Goal: Task Accomplishment & Management: Use online tool/utility

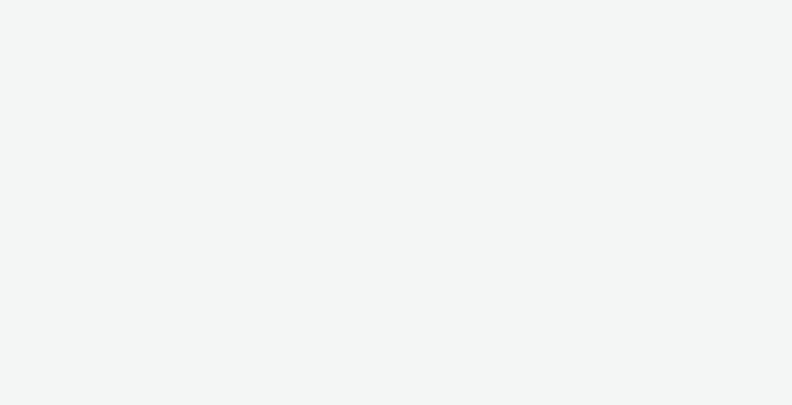
select select "10bae079-8a11-4fca-8b47-9e5fc357b551"
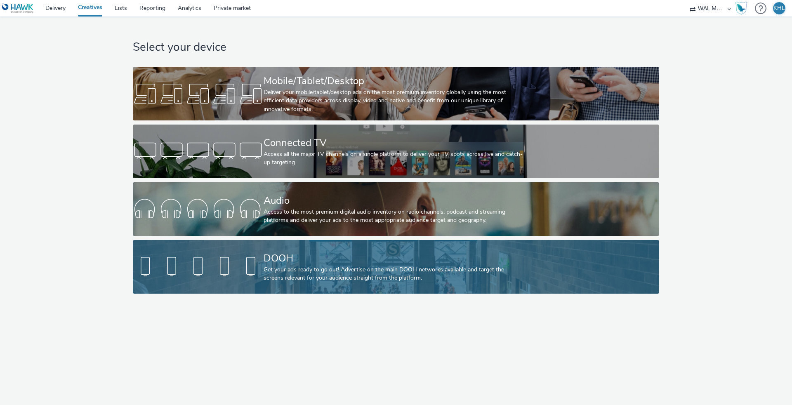
click at [299, 275] on div "Get your ads ready to go out! Advertise on the main DOOH networks available and…" at bounding box center [395, 274] width 262 height 17
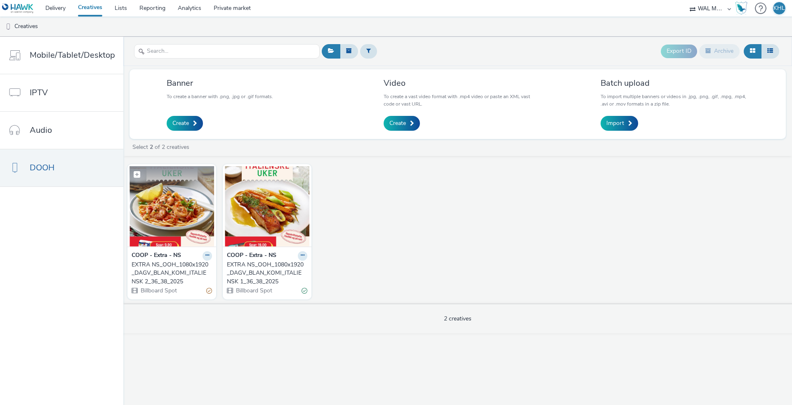
click at [186, 213] on img at bounding box center [172, 206] width 85 height 80
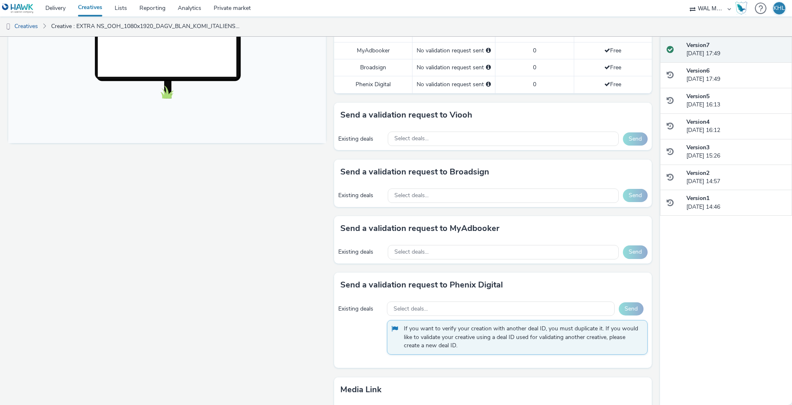
scroll to position [248, 0]
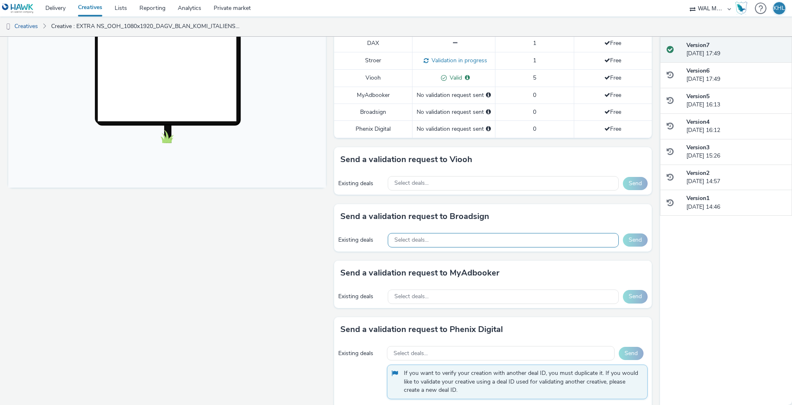
click at [464, 240] on div "Select deals..." at bounding box center [503, 240] width 231 height 14
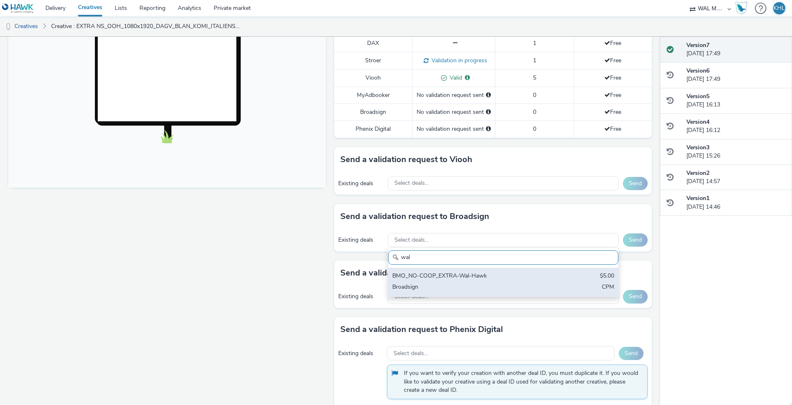
type input "wal"
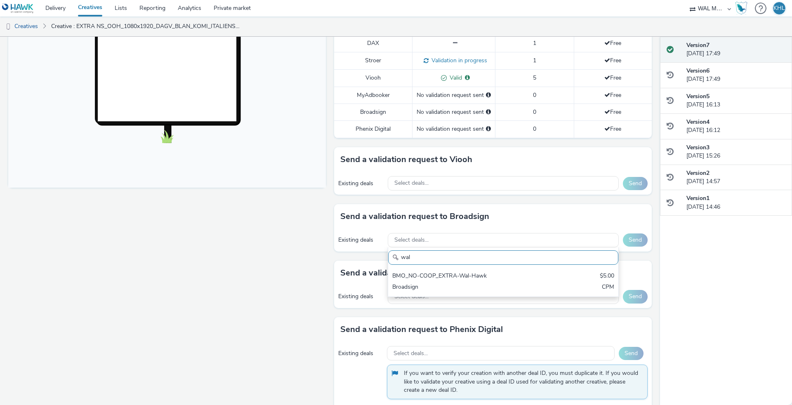
drag, startPoint x: 474, startPoint y: 276, endPoint x: 493, endPoint y: 271, distance: 19.6
click at [476, 275] on div "BMO_NO-COOP_EXTRA-Wal-Hawk" at bounding box center [465, 276] width 146 height 9
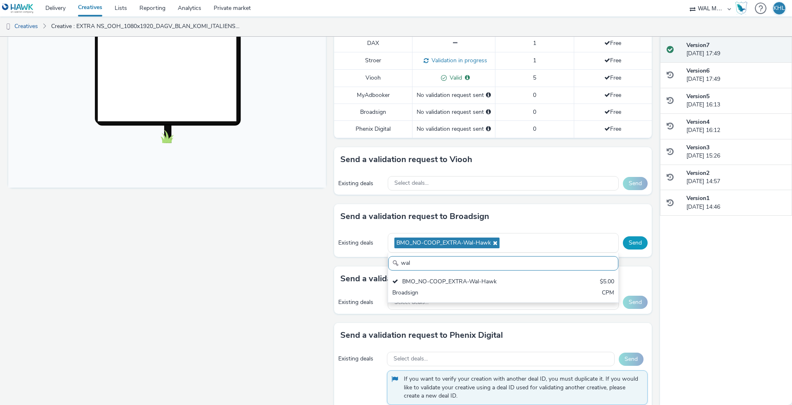
click at [632, 243] on button "Send" at bounding box center [635, 242] width 25 height 13
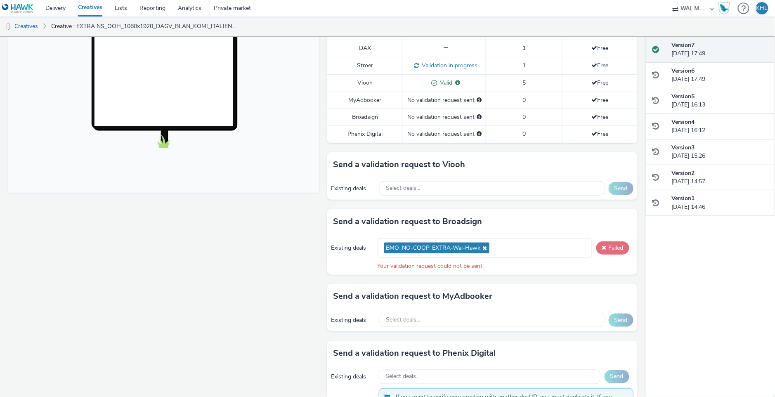
scroll to position [244, 0]
click at [620, 246] on button "Failed" at bounding box center [612, 246] width 33 height 13
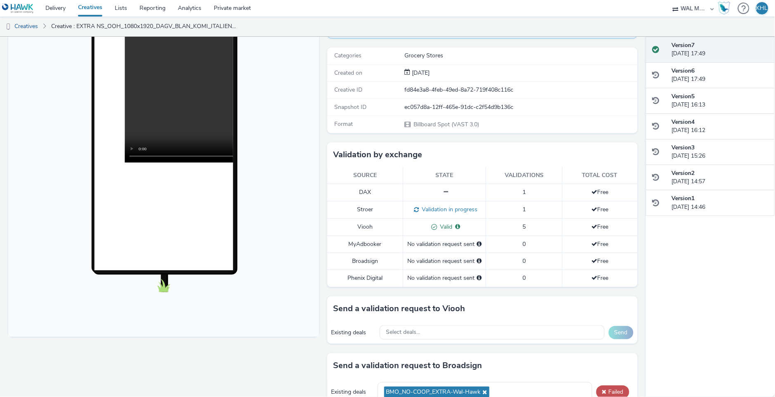
scroll to position [0, 0]
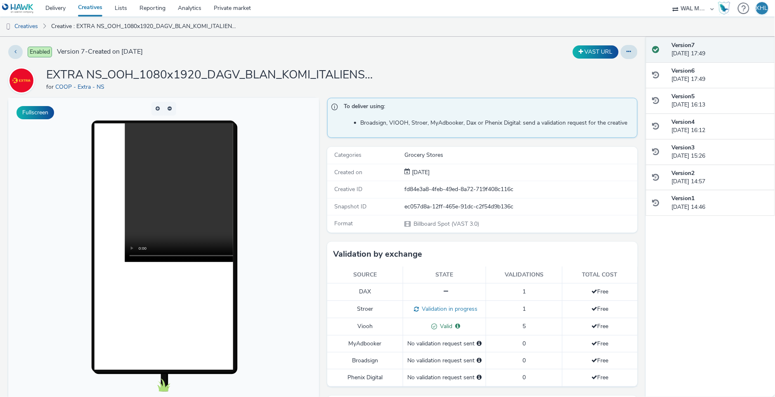
click at [97, 9] on link "Creatives" at bounding box center [90, 8] width 37 height 17
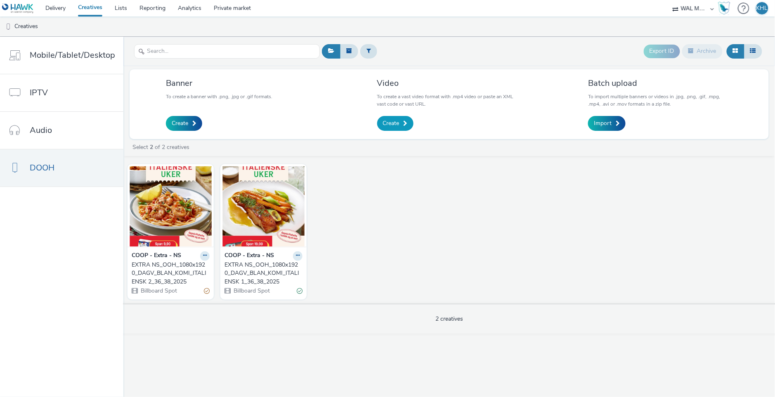
click at [390, 120] on span "Create" at bounding box center [391, 123] width 17 height 8
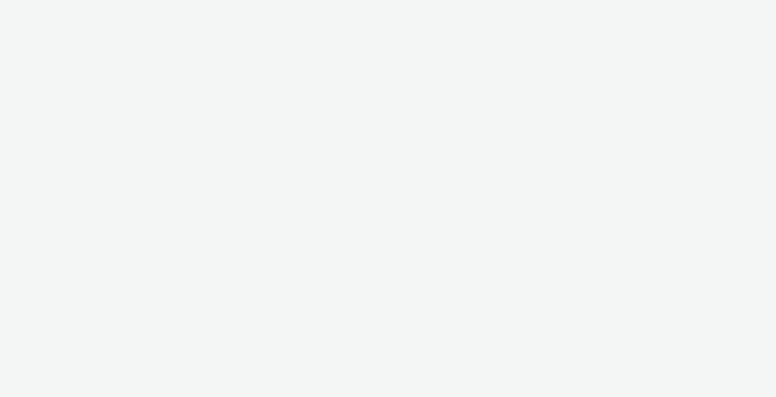
select select "10bae079-8a11-4fca-8b47-9e5fc357b551"
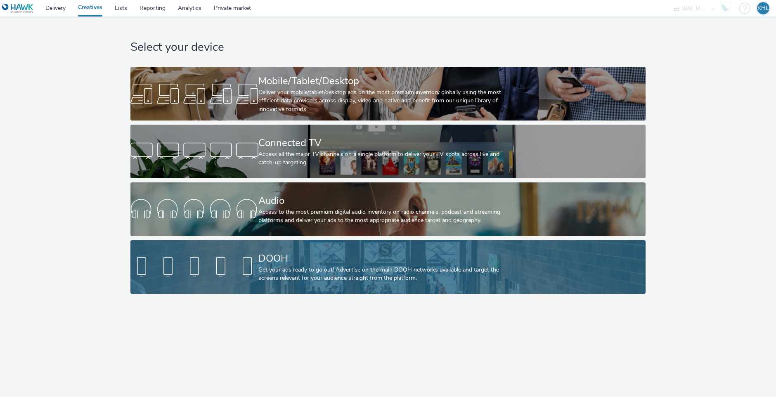
click at [297, 256] on div "DOOH" at bounding box center [386, 258] width 256 height 14
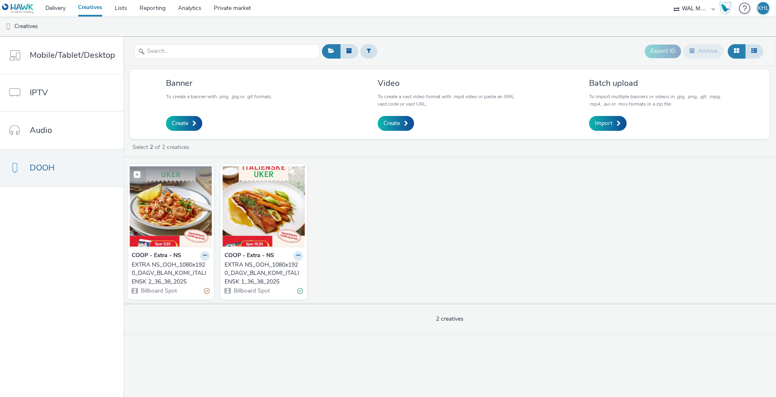
click at [167, 205] on img at bounding box center [171, 206] width 82 height 80
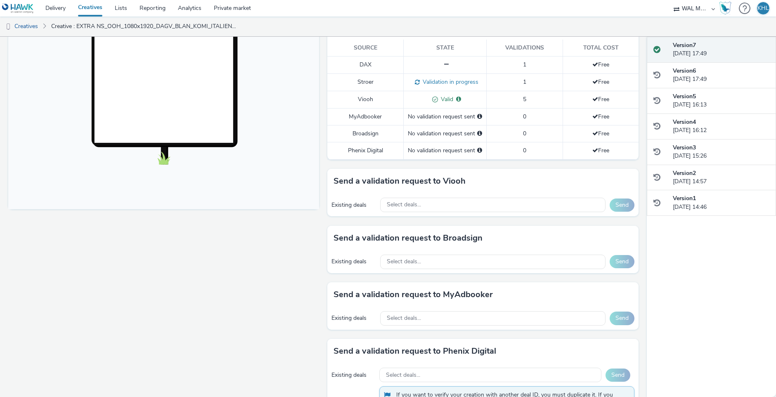
scroll to position [274, 0]
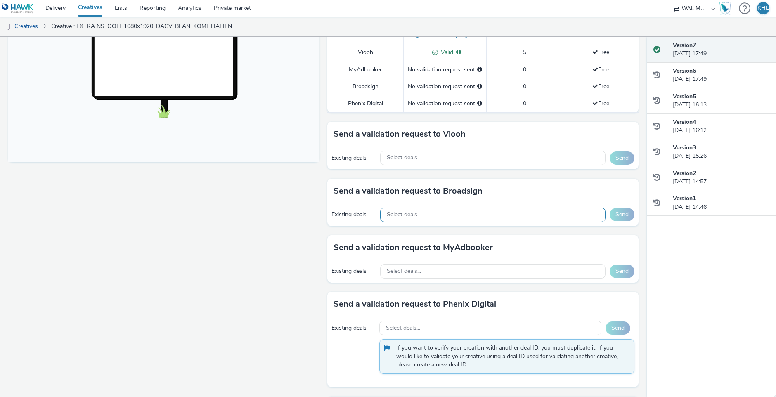
click at [454, 209] on div "Select deals..." at bounding box center [492, 214] width 225 height 14
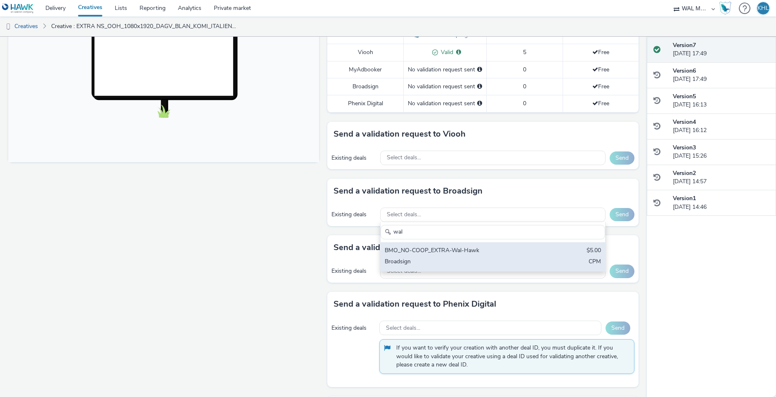
type input "wal"
click at [459, 248] on div "BMO_NO-COOP_EXTRA-Wal-Hawk" at bounding box center [455, 250] width 143 height 9
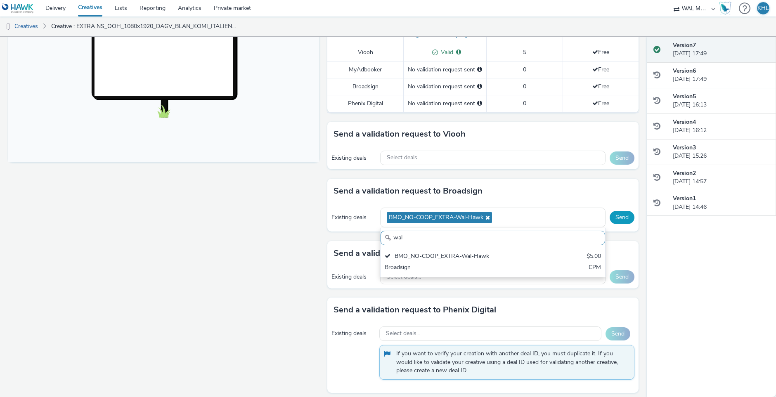
click at [614, 216] on button "Send" at bounding box center [621, 217] width 25 height 13
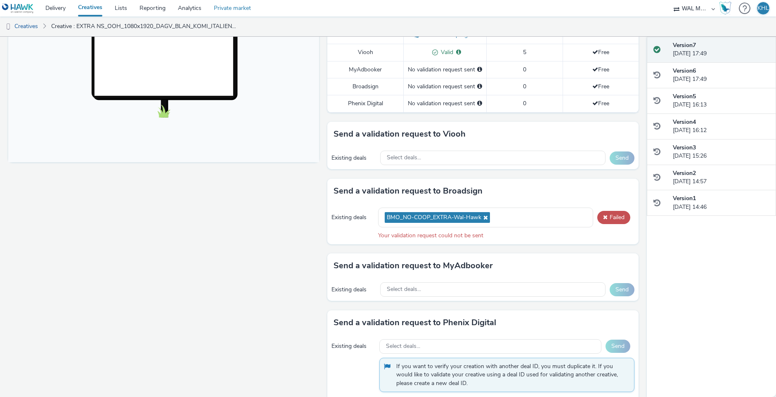
click at [230, 7] on link "Private market" at bounding box center [232, 8] width 50 height 17
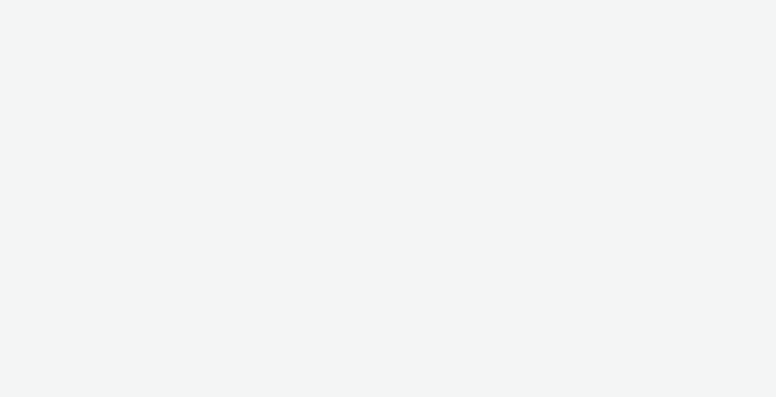
select select "4310a766-52ed-4545-8a97-8c61237a7f46"
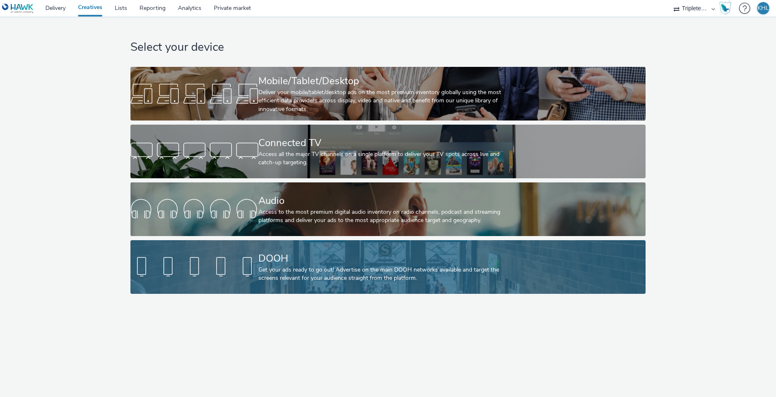
click at [306, 243] on div "DOOH Get your ads ready to go out! Advertise on the main DOOH networks availabl…" at bounding box center [386, 267] width 256 height 54
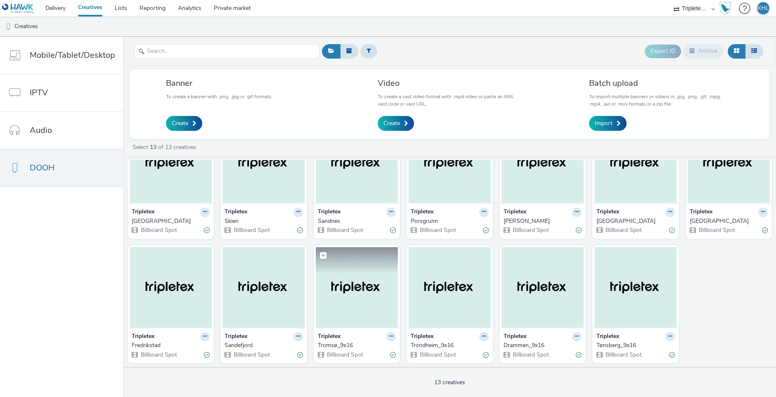
scroll to position [42, 0]
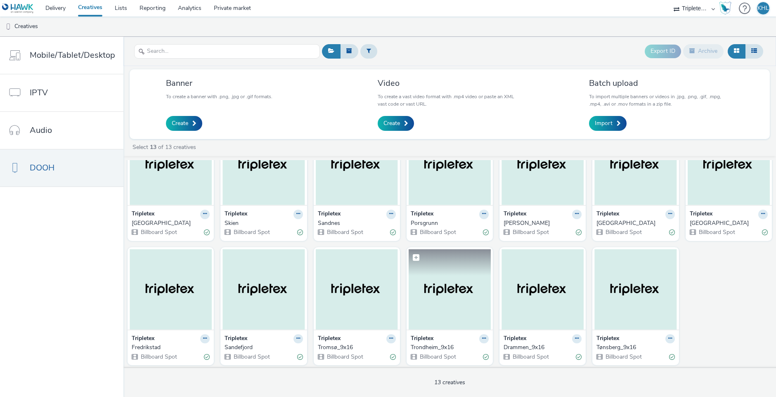
click at [463, 278] on img at bounding box center [449, 289] width 82 height 80
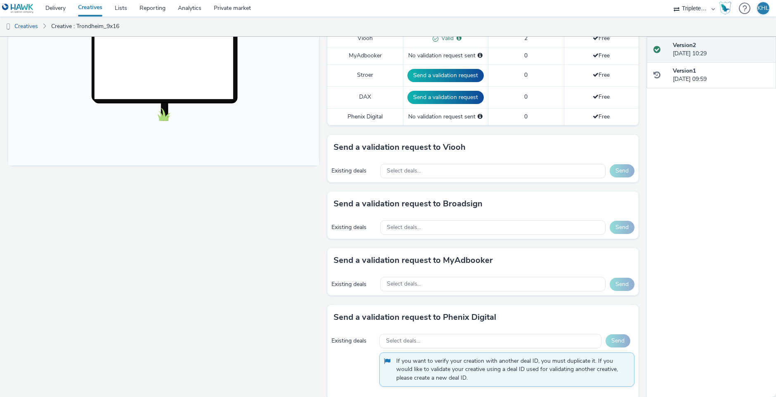
scroll to position [275, 0]
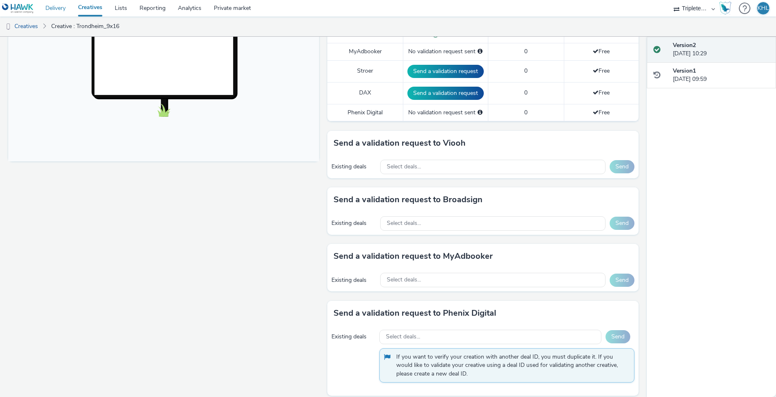
click at [60, 7] on link "Delivery" at bounding box center [55, 8] width 33 height 17
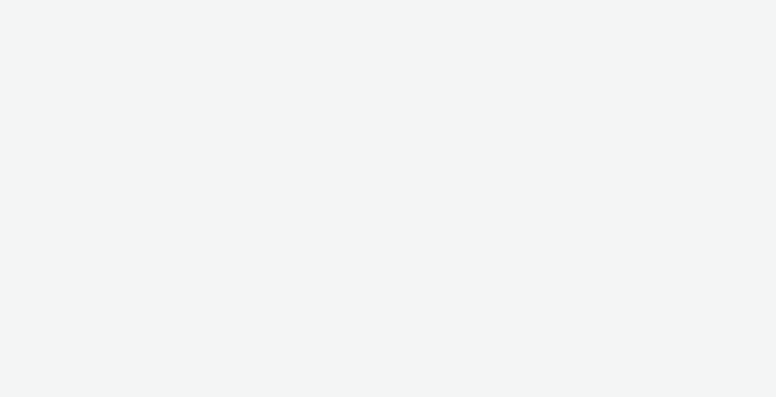
select select "10bae079-8a11-4fca-8b47-9e5fc357b551"
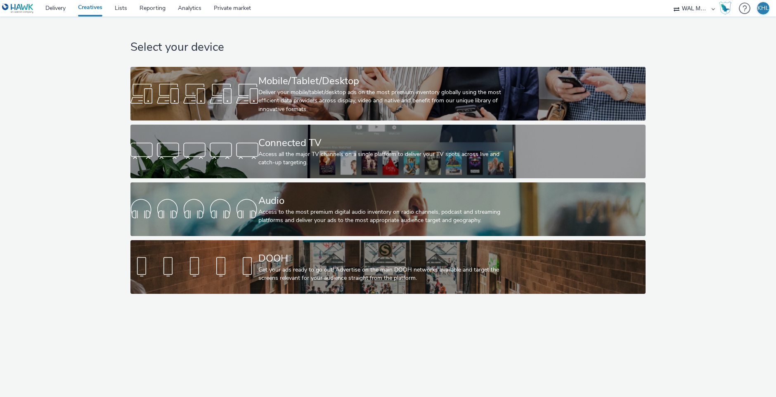
click at [303, 294] on div "Select your device Mobile/Tablet/Desktop Deliver your mobile/tablet/desktop ads…" at bounding box center [387, 157] width 521 height 281
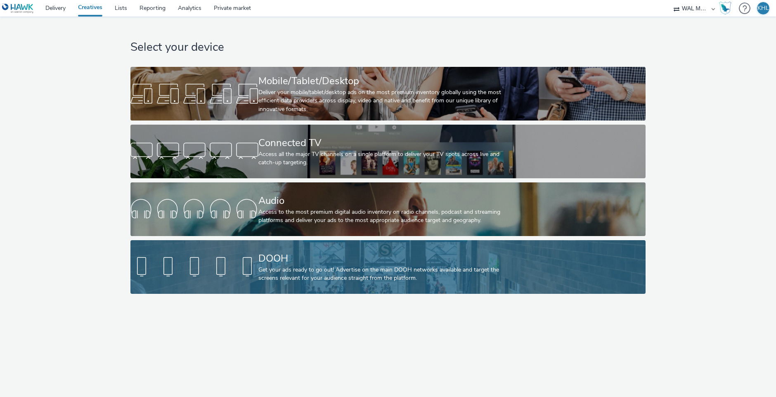
click at [305, 267] on div "Get your ads ready to go out! Advertise on the main DOOH networks available and…" at bounding box center [386, 274] width 256 height 17
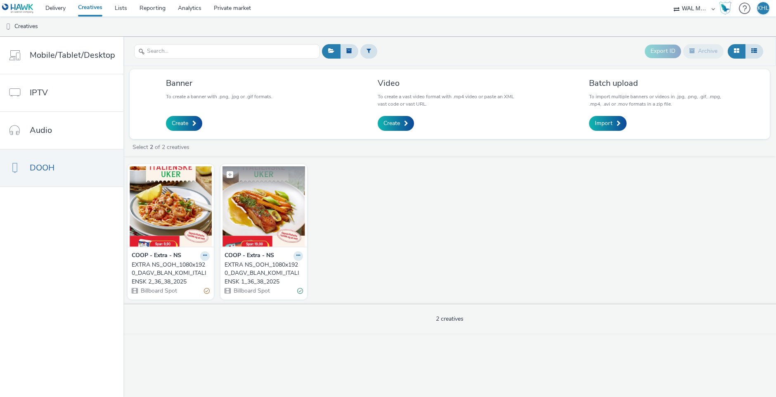
click at [248, 217] on img at bounding box center [263, 206] width 82 height 80
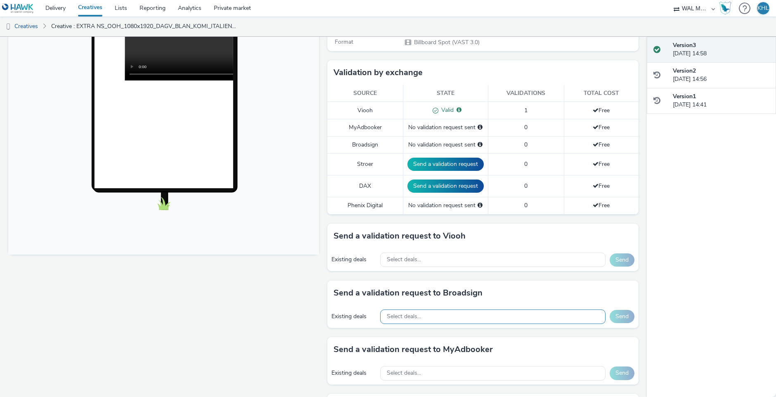
click at [419, 316] on span "Select deals..." at bounding box center [404, 316] width 34 height 7
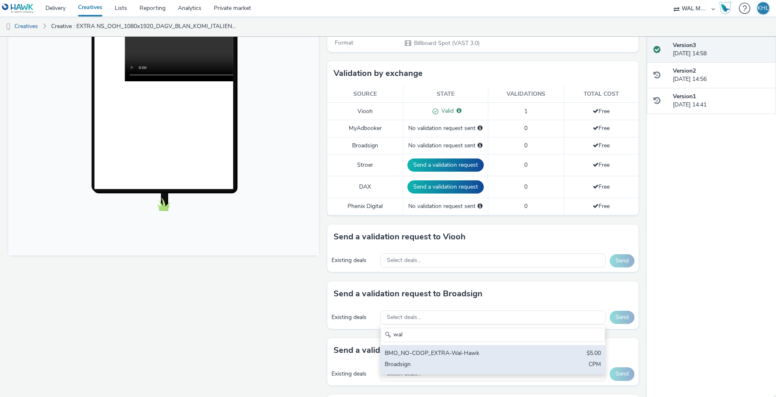
type input "wal"
click at [447, 352] on div "BMO_NO-COOP_EXTRA-Wal-Hawk" at bounding box center [455, 353] width 143 height 9
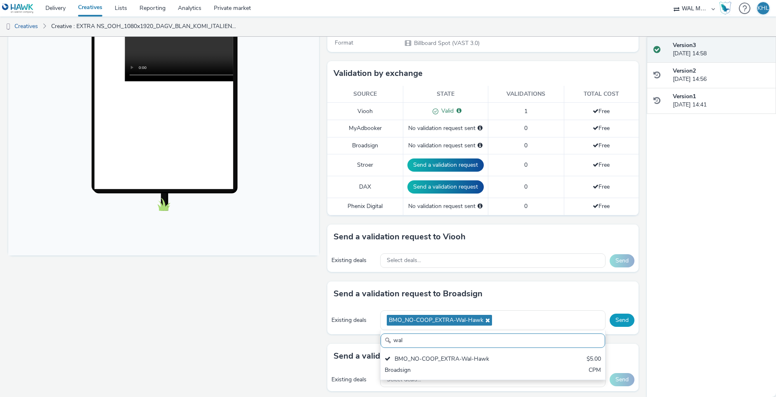
click at [625, 318] on button "Send" at bounding box center [621, 320] width 25 height 13
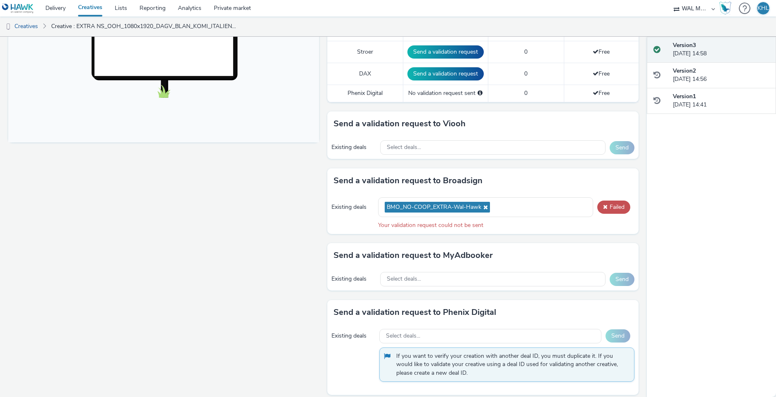
scroll to position [383, 0]
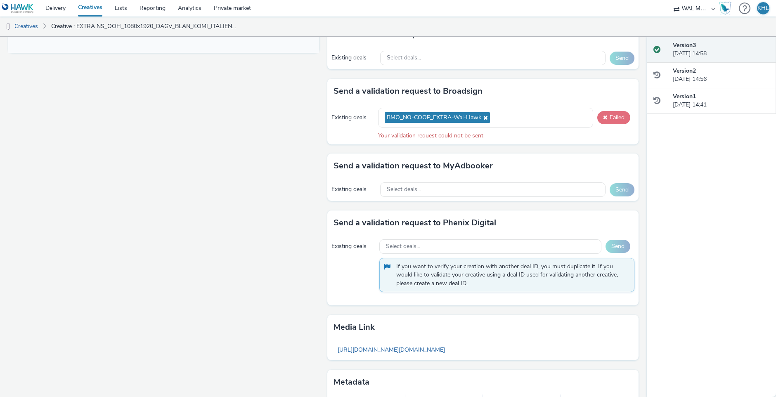
click at [618, 114] on button "Failed" at bounding box center [613, 117] width 33 height 13
click at [614, 116] on button "Failed" at bounding box center [613, 117] width 33 height 13
click at [521, 114] on div "BMO_NO-COOP_EXTRA-Wal-Hawk" at bounding box center [485, 118] width 215 height 20
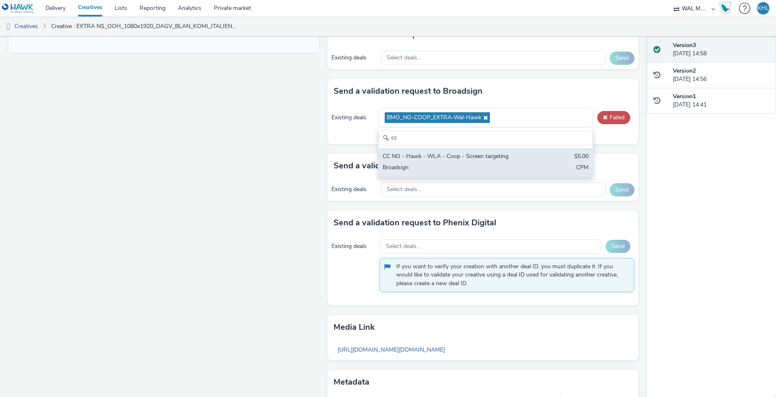
scroll to position [387, 0]
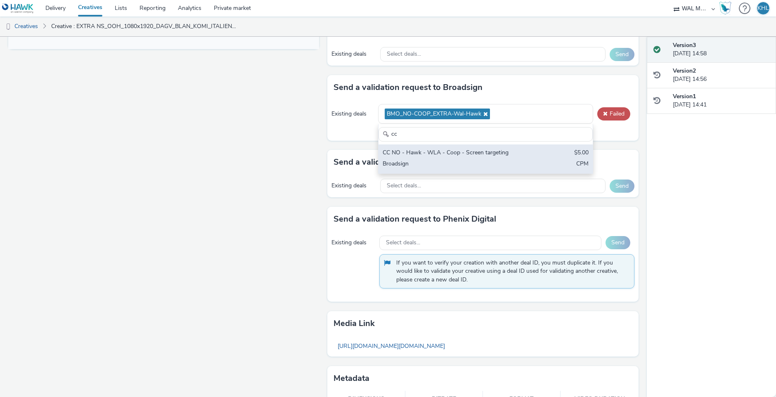
type input "cc"
click at [506, 160] on div "Broadsign" at bounding box center [450, 164] width 136 height 9
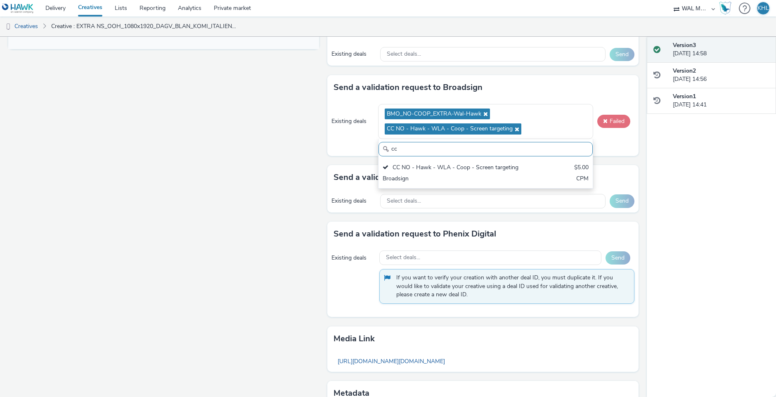
click at [617, 119] on button "Failed" at bounding box center [613, 121] width 33 height 13
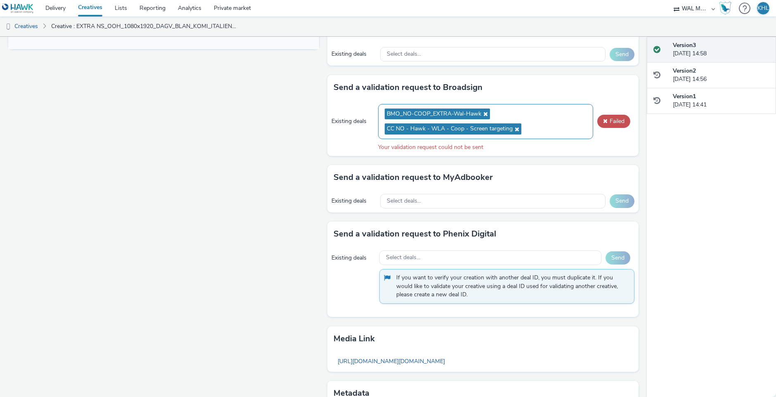
click at [487, 111] on icon at bounding box center [484, 114] width 7 height 6
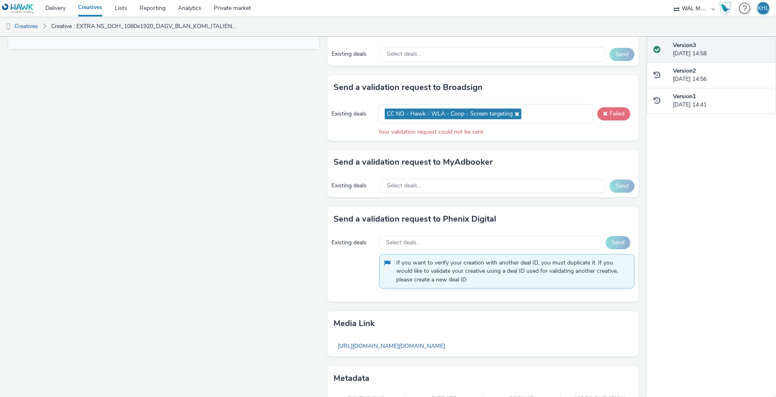
click at [617, 114] on button "Failed" at bounding box center [613, 113] width 33 height 13
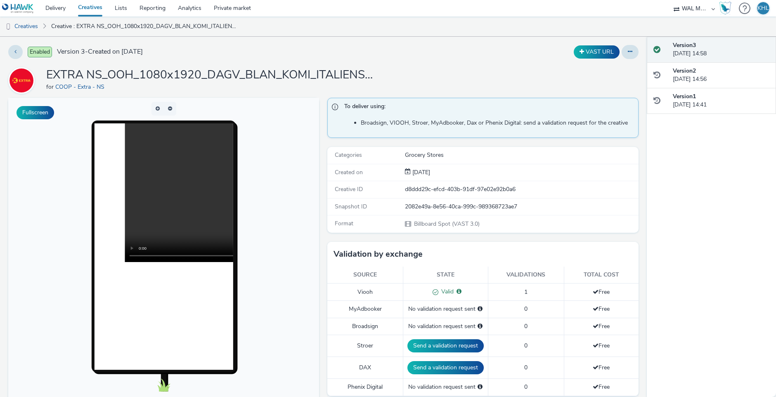
scroll to position [0, 0]
click at [63, 10] on link "Delivery" at bounding box center [55, 8] width 33 height 17
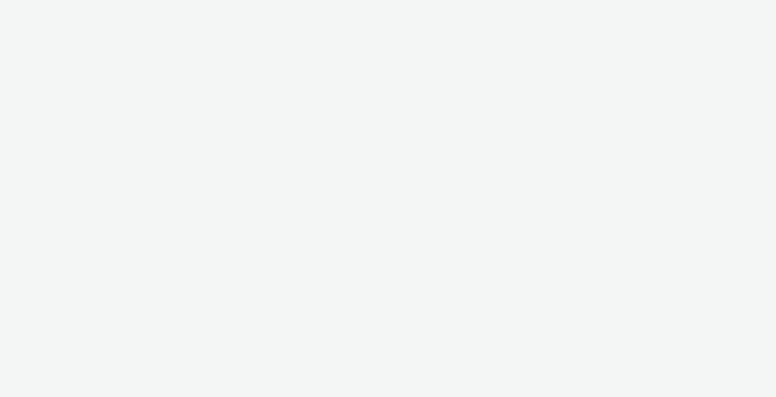
select select "10bae079-8a11-4fca-8b47-9e5fc357b551"
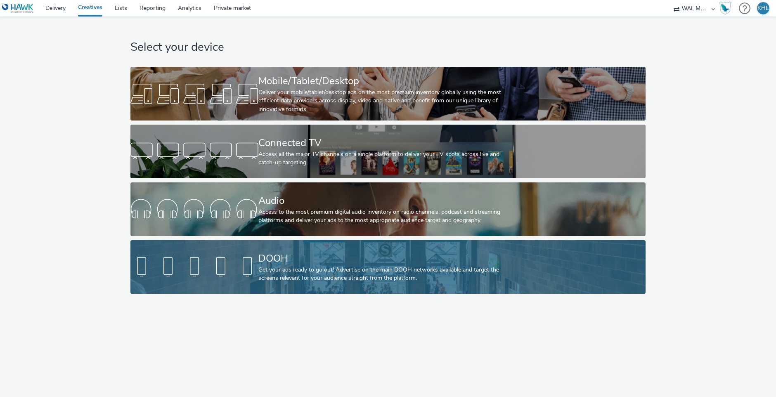
click at [266, 261] on div "DOOH" at bounding box center [386, 258] width 256 height 14
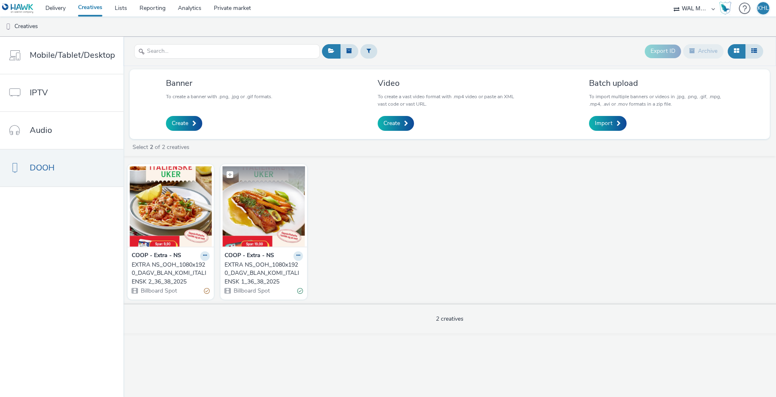
click at [246, 225] on img at bounding box center [263, 206] width 82 height 80
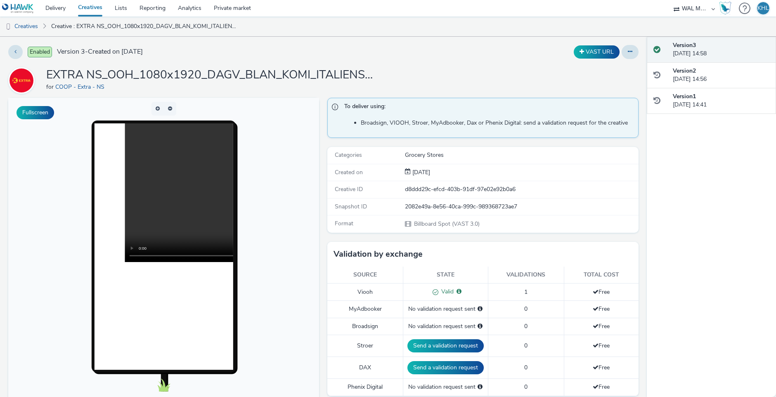
click at [86, 12] on link "Creatives" at bounding box center [90, 8] width 37 height 17
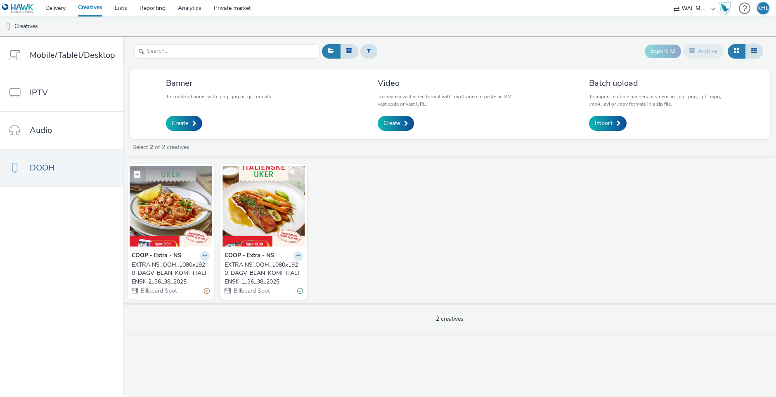
click at [193, 218] on img at bounding box center [171, 206] width 82 height 80
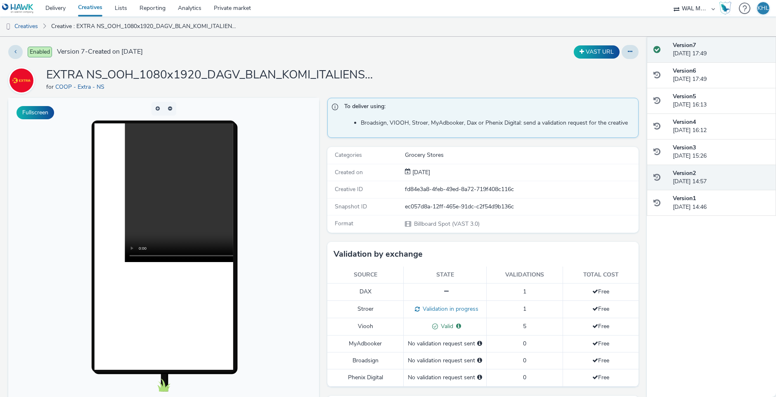
click at [737, 179] on div "Version 2 [DATE] 14:57" at bounding box center [720, 177] width 97 height 17
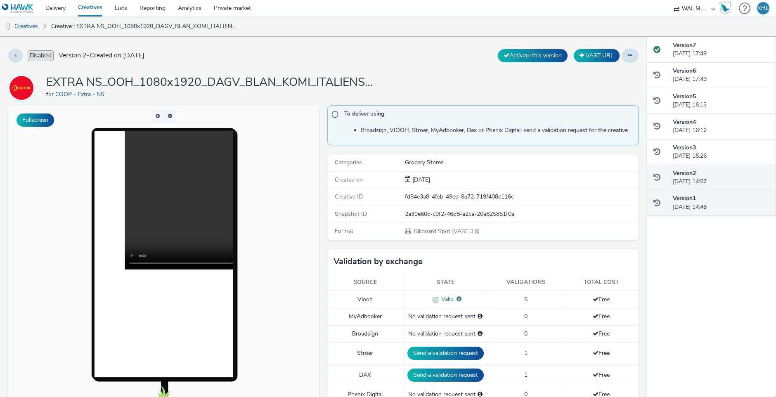
click at [726, 203] on div "Version 1 [DATE] 14:46" at bounding box center [720, 202] width 97 height 17
click at [731, 182] on div "Version 2 [DATE] 14:57" at bounding box center [720, 177] width 97 height 17
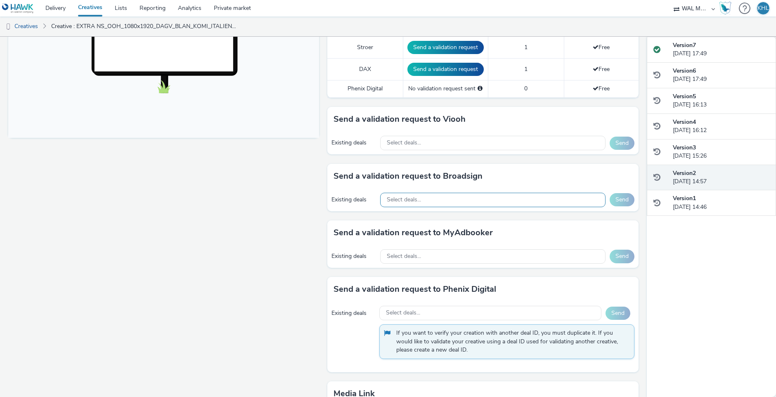
scroll to position [304, 0]
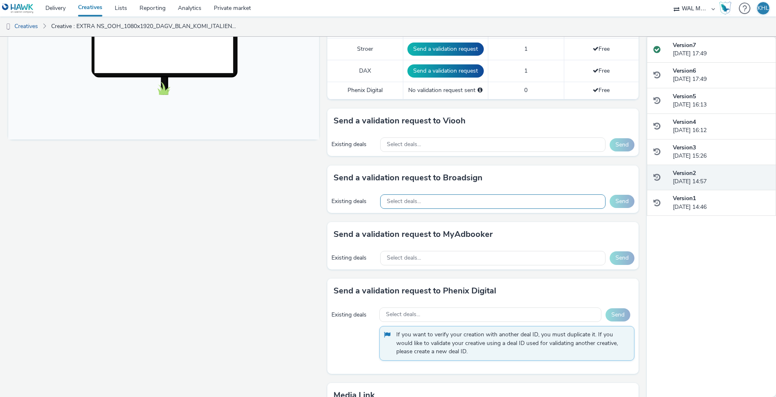
click at [450, 194] on div "Select deals..." at bounding box center [492, 201] width 225 height 14
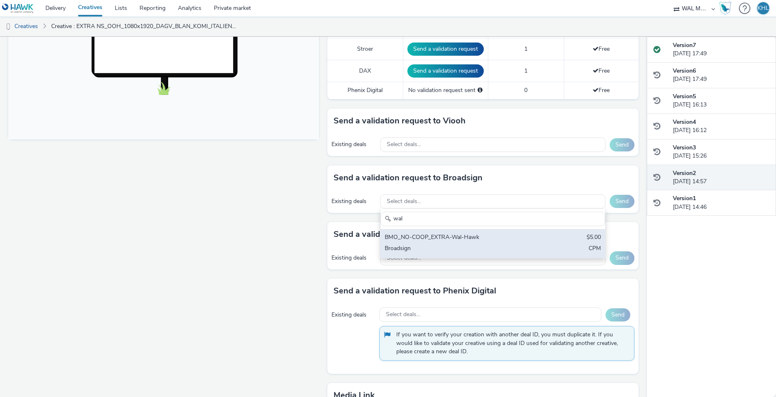
type input "wal"
click at [438, 234] on div "BMO_NO-COOP_EXTRA-Wal-Hawk" at bounding box center [455, 237] width 143 height 9
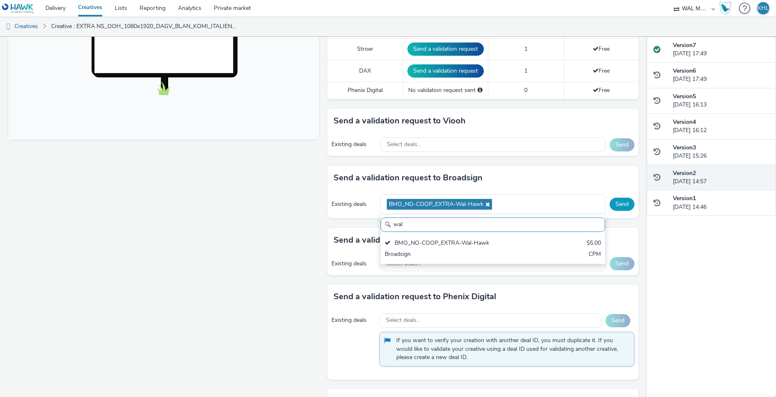
click at [617, 203] on button "Send" at bounding box center [621, 204] width 25 height 13
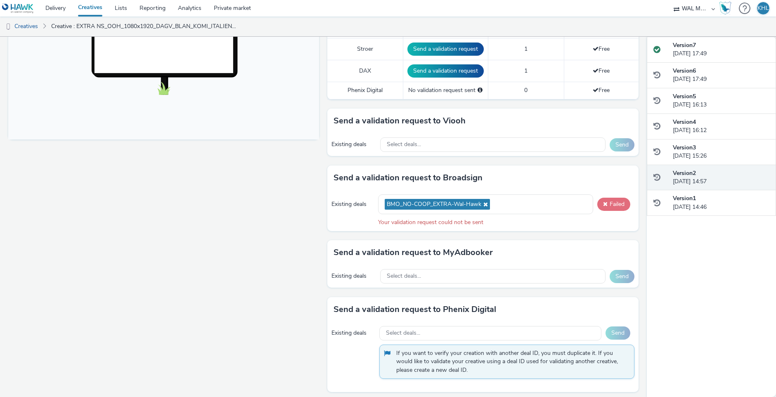
click at [611, 200] on button "Failed" at bounding box center [613, 204] width 33 height 13
click at [60, 0] on link "Delivery" at bounding box center [55, 8] width 33 height 17
